Goal: Entertainment & Leisure: Consume media (video, audio)

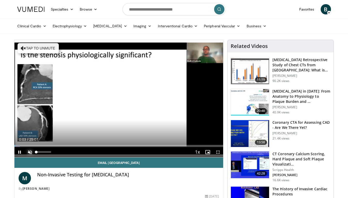
click at [28, 154] on span "Video Player" at bounding box center [30, 152] width 10 height 10
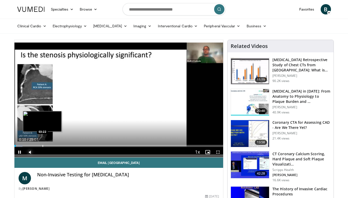
click at [43, 146] on div "Progress Bar" at bounding box center [43, 146] width 1 height 2
